Goal: Task Accomplishment & Management: Use online tool/utility

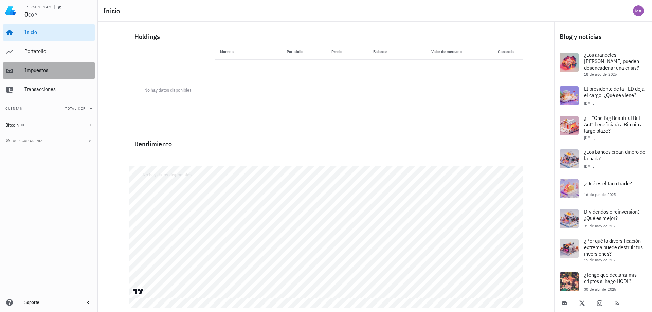
click at [45, 72] on div "Impuestos" at bounding box center [58, 70] width 68 height 6
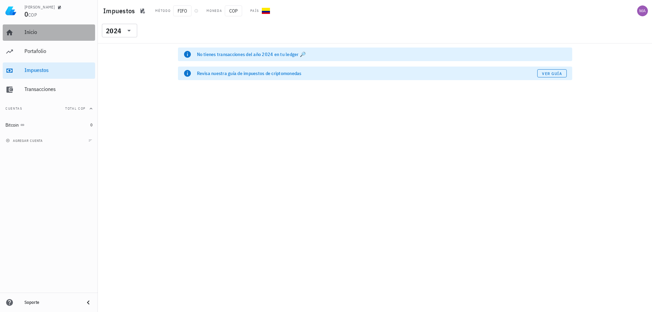
click at [34, 28] on div "Inicio" at bounding box center [58, 32] width 68 height 15
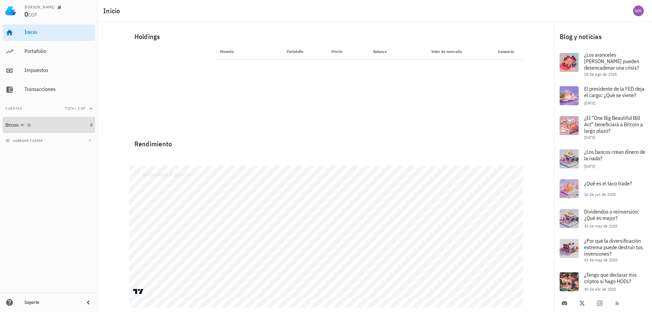
click at [9, 124] on div "Bitcoin" at bounding box center [12, 125] width 14 height 6
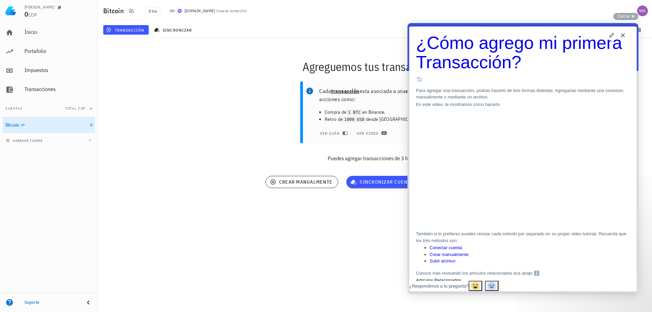
click at [610, 32] on button "u" at bounding box center [611, 35] width 11 height 11
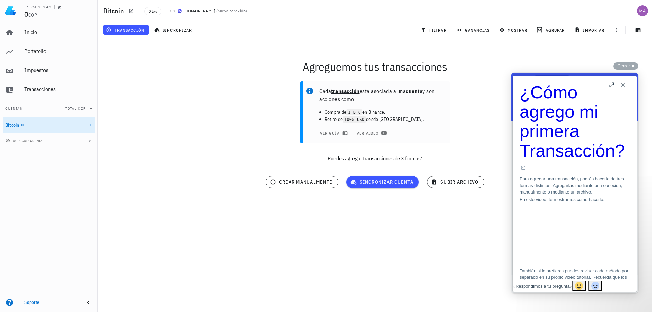
click at [611, 82] on button "b" at bounding box center [611, 84] width 11 height 11
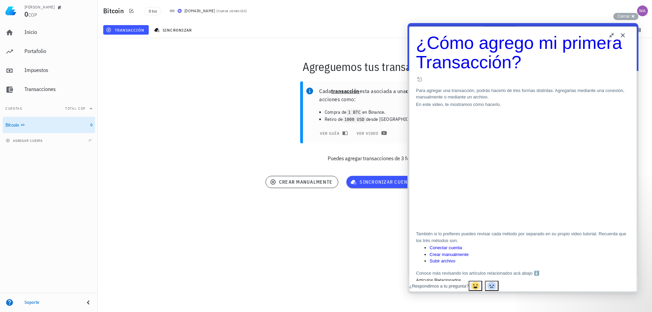
click at [624, 35] on button "Close" at bounding box center [622, 35] width 11 height 11
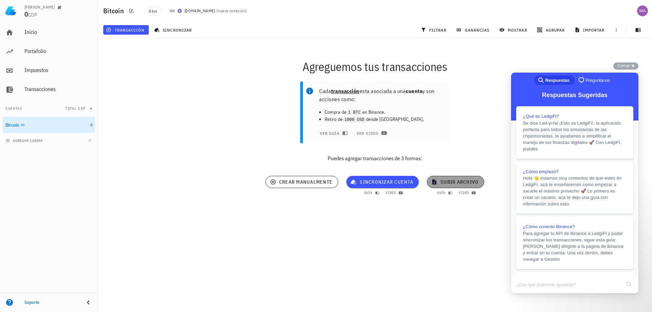
click at [446, 185] on button "subir archivo" at bounding box center [455, 182] width 57 height 12
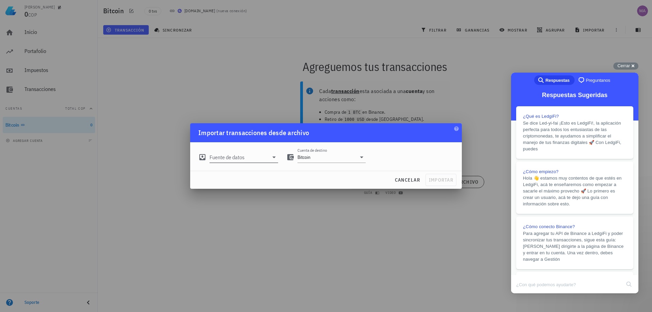
click at [273, 158] on icon at bounding box center [274, 157] width 8 height 8
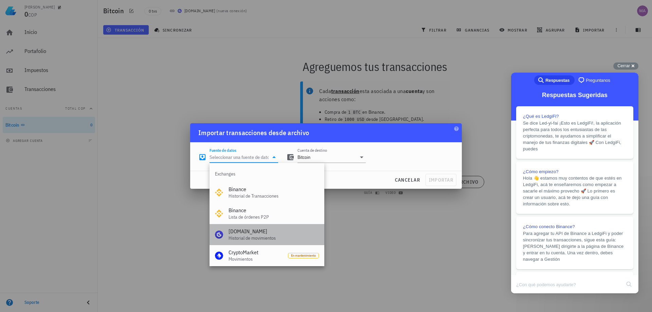
click at [240, 236] on div "Historial de movimientos" at bounding box center [273, 238] width 90 height 6
type input "[DOMAIN_NAME] (Historial de movimientos)"
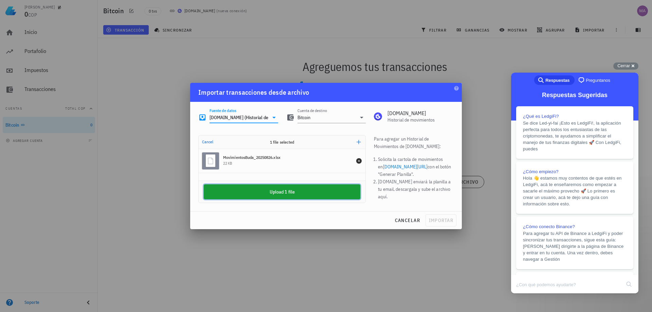
click at [305, 194] on button "Upload 1 file" at bounding box center [282, 191] width 156 height 15
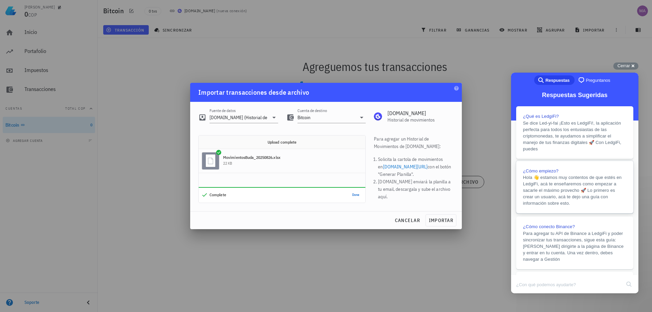
click at [562, 213] on link "¿Cómo empiezo? Hola 👋 estamos muy contentos de que estés en LedgiFi, acá te ens…" at bounding box center [574, 187] width 117 height 53
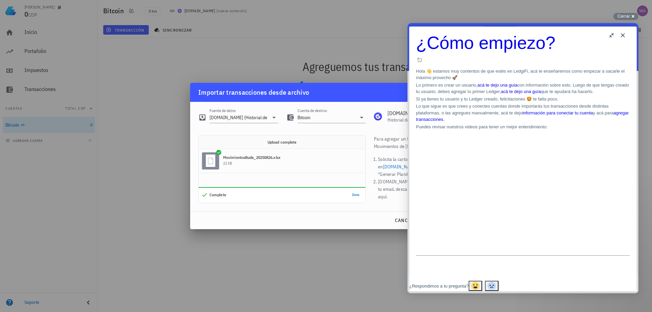
click at [623, 34] on button "Close" at bounding box center [622, 35] width 11 height 11
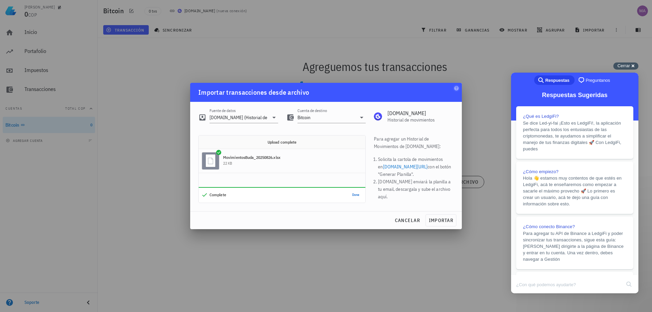
click at [631, 65] on div "Cerrar cross-small" at bounding box center [625, 65] width 25 height 7
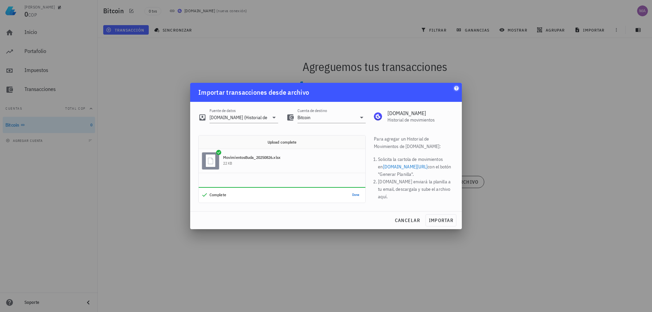
click at [455, 88] on icon "button" at bounding box center [456, 88] width 4 height 4
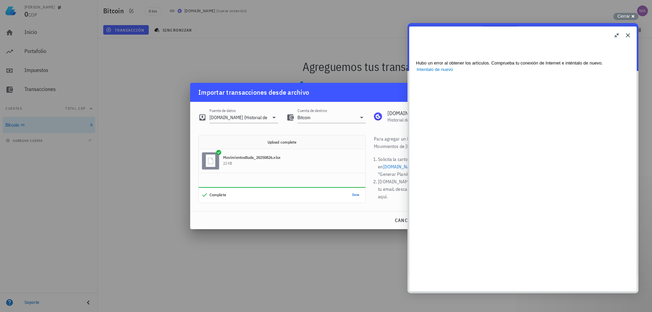
click at [624, 34] on button "Close" at bounding box center [627, 35] width 11 height 11
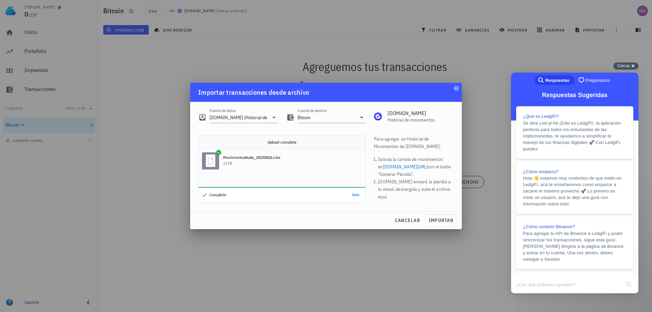
click at [633, 64] on div "Cerrar cross-small" at bounding box center [625, 65] width 25 height 7
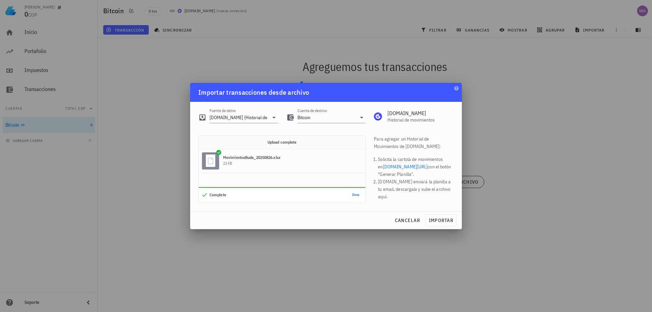
click at [509, 105] on div at bounding box center [326, 156] width 652 height 312
click at [429, 220] on span "importar" at bounding box center [440, 220] width 25 height 6
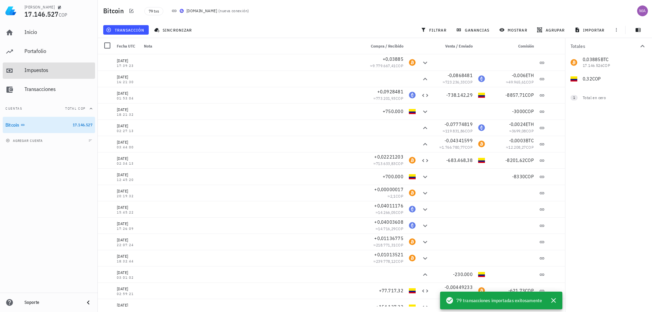
click at [40, 72] on div "Impuestos" at bounding box center [58, 70] width 68 height 6
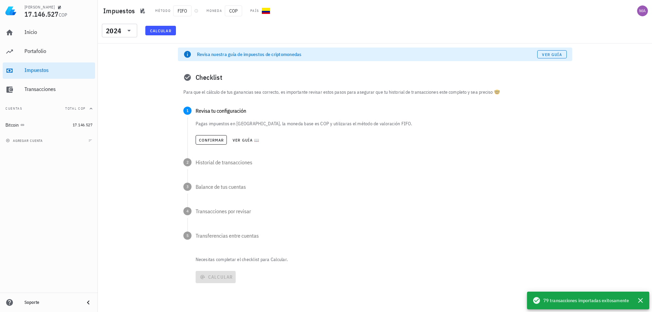
click at [163, 30] on span "Calcular" at bounding box center [161, 30] width 22 height 5
click at [547, 55] on span "Ver guía" at bounding box center [551, 54] width 20 height 5
click at [206, 140] on span "Confirmar" at bounding box center [211, 139] width 25 height 5
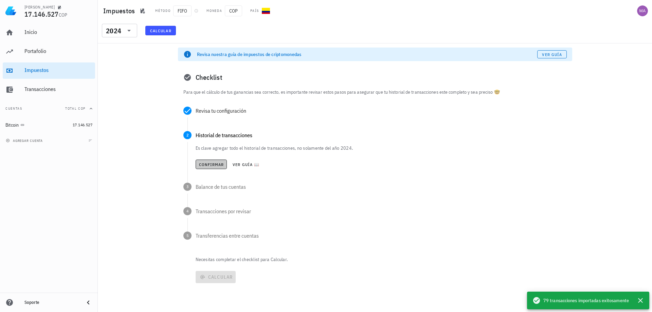
click at [206, 165] on span "Confirmar" at bounding box center [211, 164] width 25 height 5
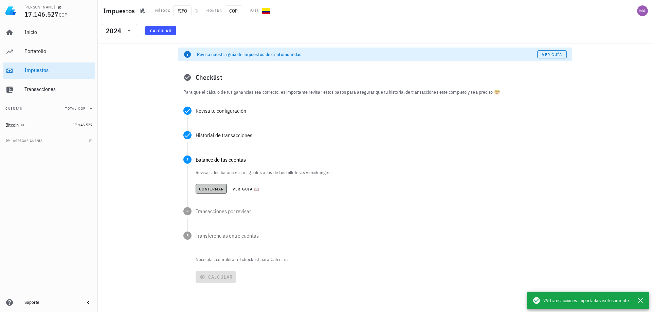
click at [210, 188] on span "Confirmar" at bounding box center [211, 188] width 25 height 5
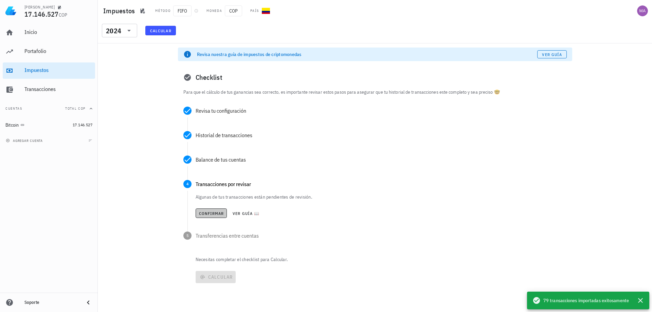
click at [211, 215] on span "Confirmar" at bounding box center [211, 213] width 25 height 5
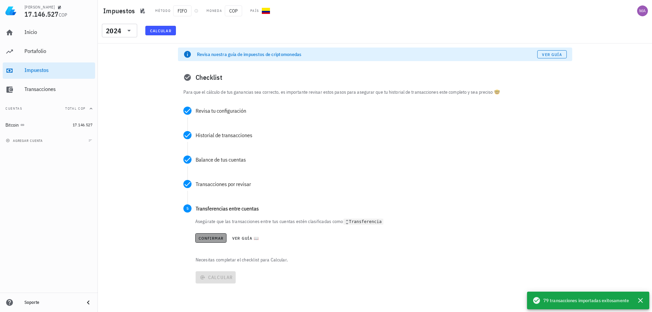
click at [212, 240] on span "Confirmar" at bounding box center [210, 238] width 25 height 5
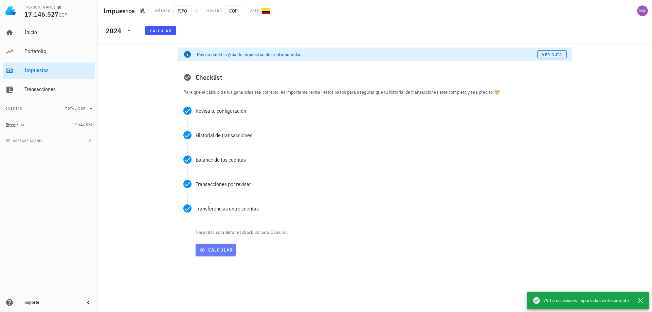
click at [223, 250] on span "Calcular" at bounding box center [215, 250] width 35 height 6
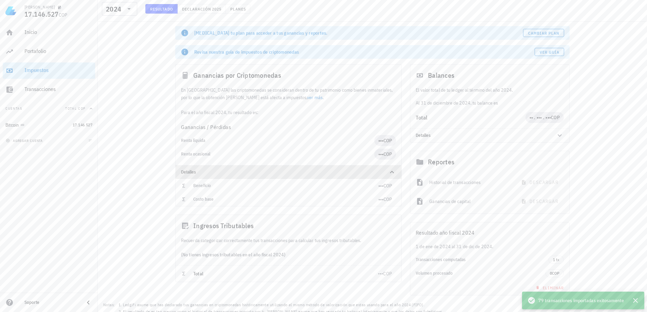
scroll to position [33, 0]
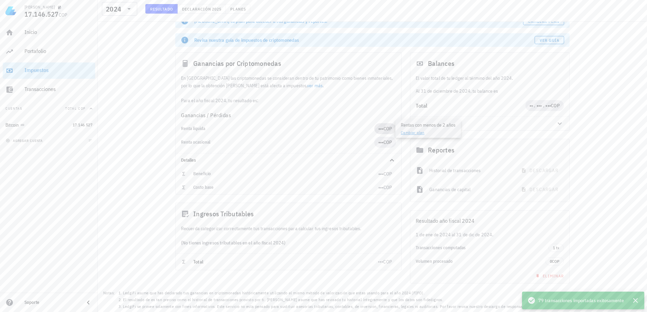
click at [379, 129] on span "•••" at bounding box center [380, 129] width 5 height 6
click at [379, 143] on span "•••" at bounding box center [380, 142] width 5 height 6
click at [330, 153] on hr at bounding box center [289, 153] width 226 height 0
click at [547, 109] on span "•• . ••• . ••• COP" at bounding box center [544, 105] width 30 height 11
click at [536, 106] on span "•• . ••• . •••" at bounding box center [540, 106] width 22 height 6
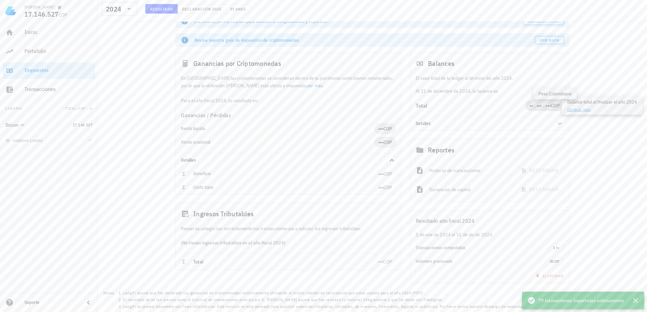
click at [557, 105] on span "COP" at bounding box center [555, 106] width 9 height 6
click at [546, 108] on span "•• . ••• . •••" at bounding box center [540, 106] width 22 height 6
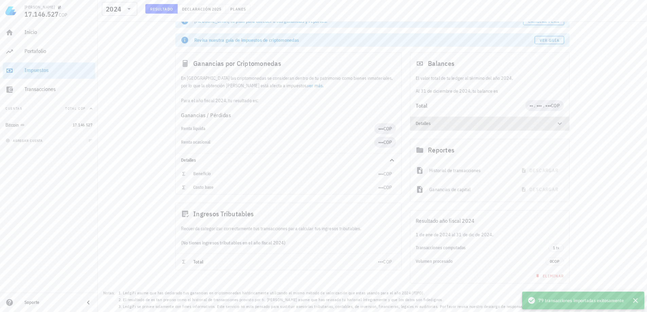
click at [559, 124] on icon at bounding box center [559, 124] width 4 height 2
